Goal: Information Seeking & Learning: Learn about a topic

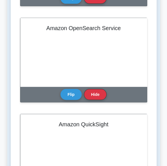
scroll to position [683, 0]
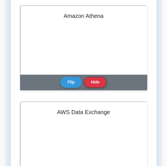
scroll to position [119, 0]
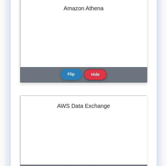
click at [70, 73] on button "Flip" at bounding box center [70, 74] width 21 height 11
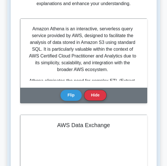
scroll to position [103, 0]
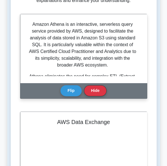
click at [29, 23] on p "Amazon Athena is an interactive, serverless query service provided by AWS, desi…" at bounding box center [82, 44] width 111 height 47
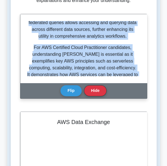
scroll to position [252, 0]
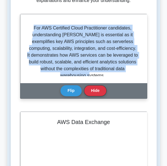
drag, startPoint x: 33, startPoint y: 25, endPoint x: 122, endPoint y: 70, distance: 99.4
click at [122, 70] on div "Amazon Athena is an interactive, serverless query service provided by AWS, desi…" at bounding box center [83, 48] width 113 height 55
copy div "Amazon Athena is an interactive, serverless query service provided by AWS, desi…"
